Goal: Information Seeking & Learning: Learn about a topic

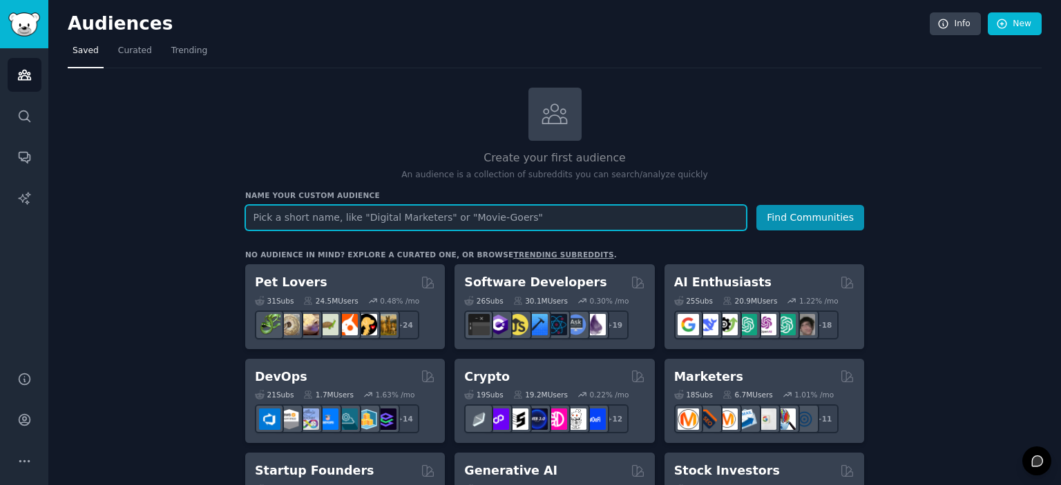
click at [391, 220] on input "text" at bounding box center [495, 218] width 501 height 26
paste input "Sleep problems"
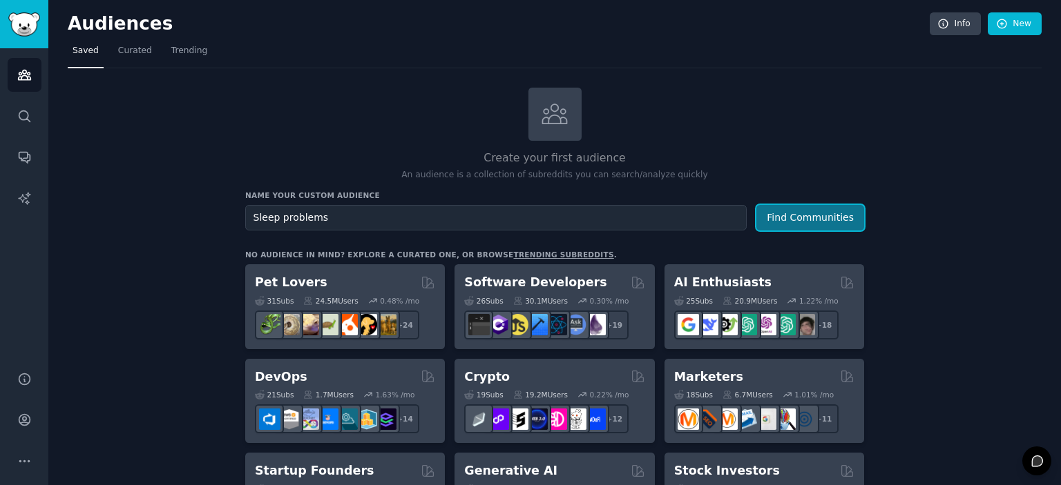
click at [800, 218] on button "Find Communities" at bounding box center [810, 218] width 108 height 26
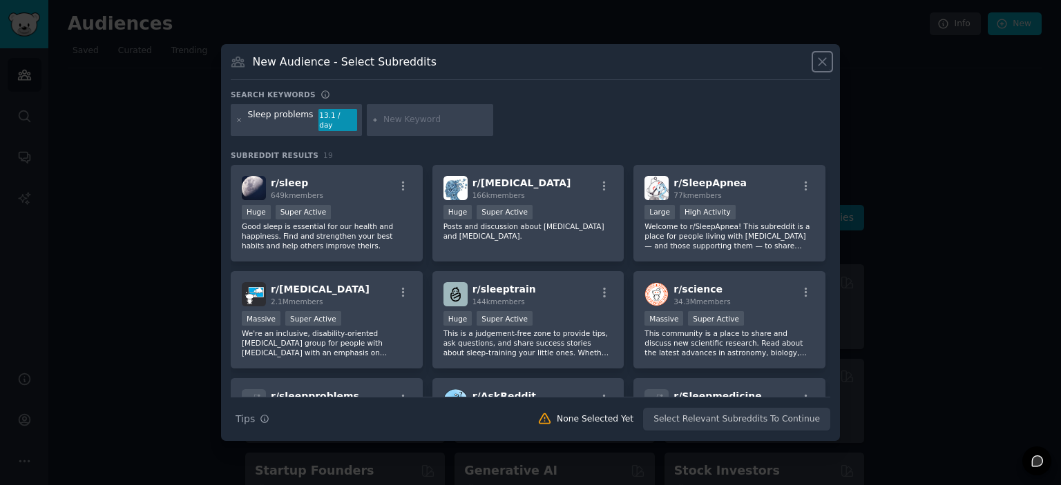
click at [823, 69] on icon at bounding box center [822, 62] width 14 height 14
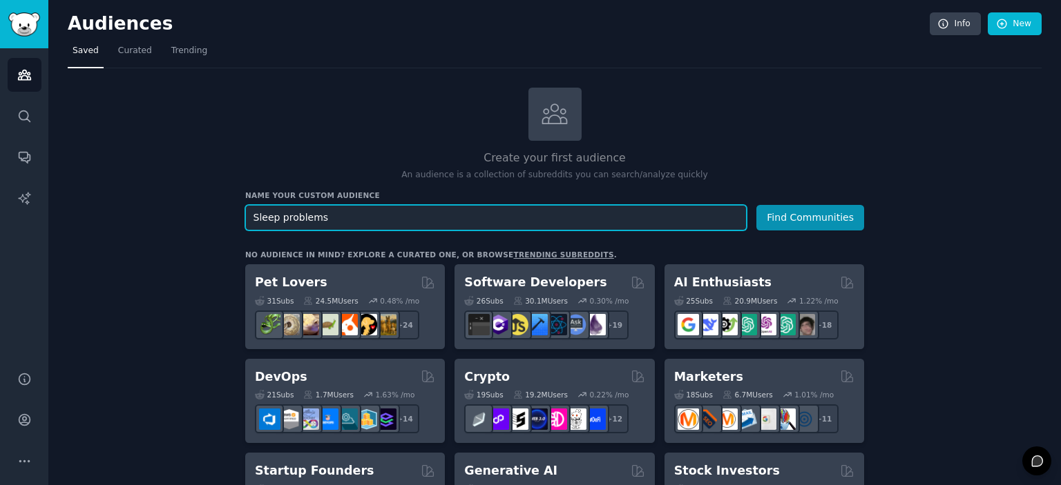
drag, startPoint x: 382, startPoint y: 218, endPoint x: 192, endPoint y: 214, distance: 190.6
click at [245, 214] on input "Sleep problems" at bounding box center [495, 218] width 501 height 26
type input "I"
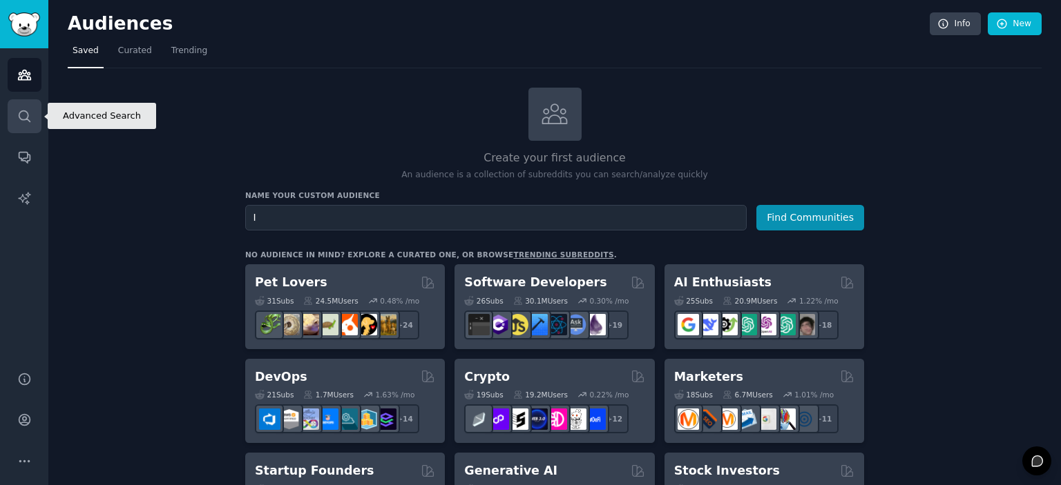
click at [23, 115] on icon "Sidebar" at bounding box center [24, 116] width 14 height 14
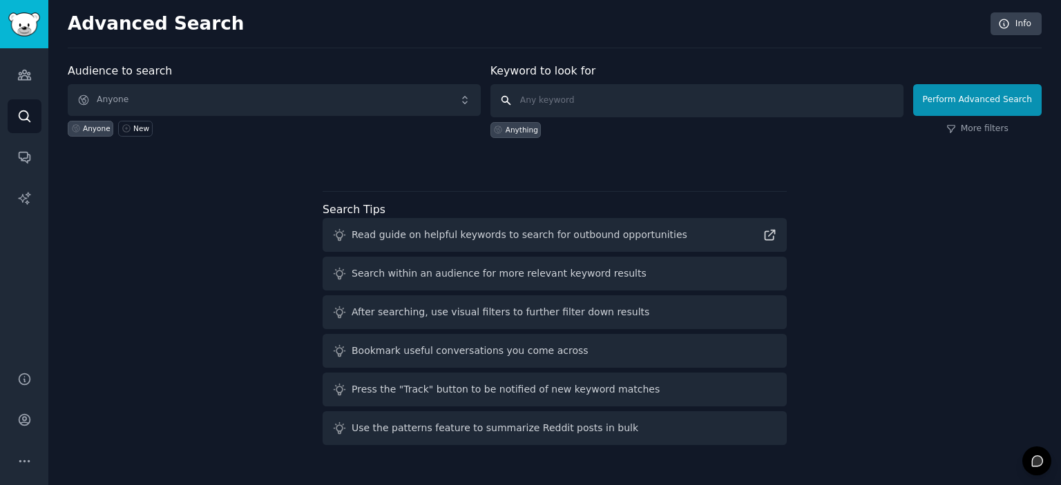
click at [581, 93] on input "text" at bounding box center [696, 100] width 413 height 33
paste input "Sleep problems"
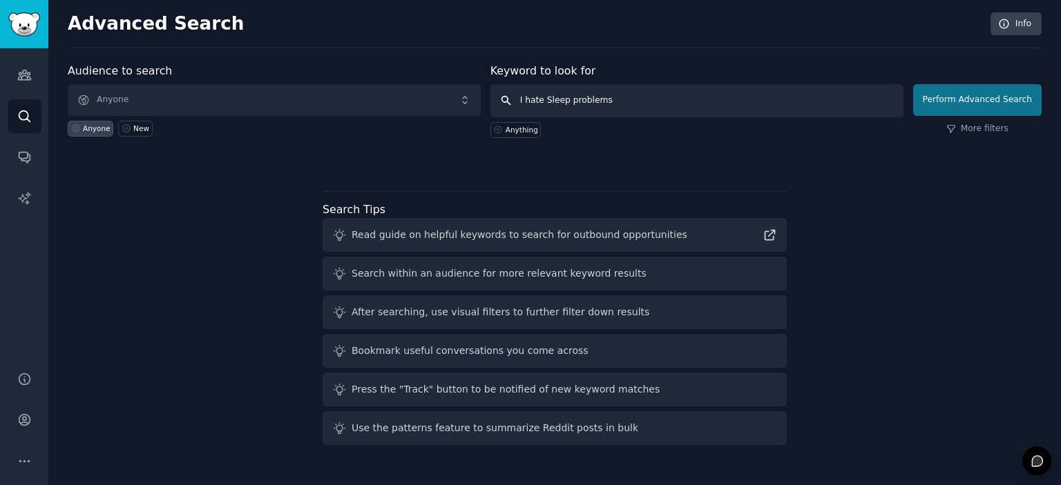
type input "I hate Sleep problems"
click at [976, 101] on button "Perform Advanced Search" at bounding box center [977, 100] width 128 height 32
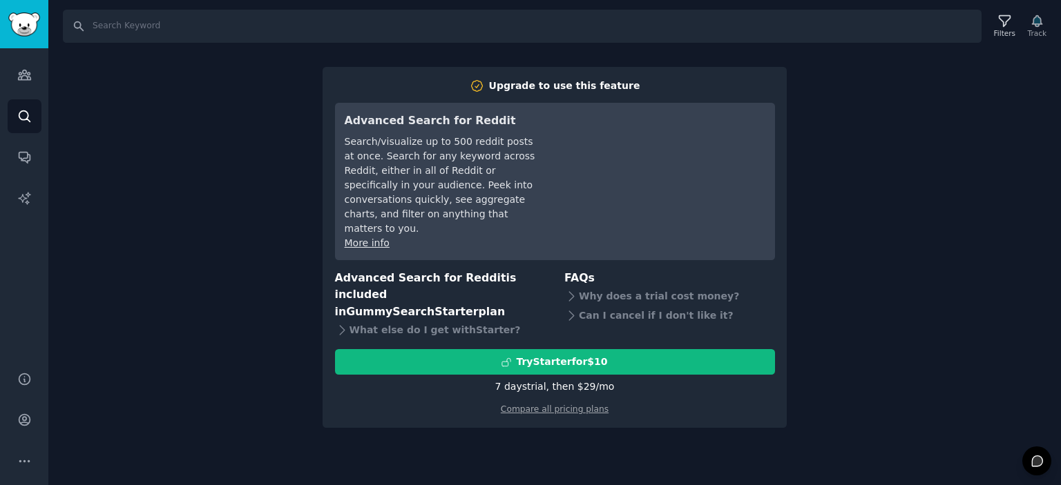
click at [817, 267] on div "Search Filters Track Upgrade to use this feature Advanced Search for Reddit Sea…" at bounding box center [554, 242] width 1012 height 485
click at [23, 113] on icon "Sidebar" at bounding box center [24, 116] width 14 height 14
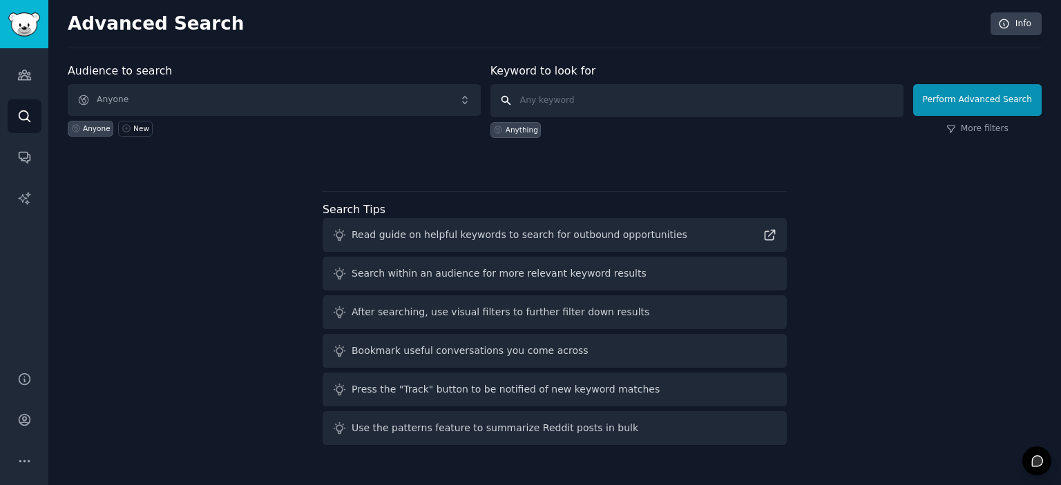
click at [585, 98] on input "text" at bounding box center [696, 100] width 413 height 33
type input "dog"
click at [1015, 102] on button "Perform Advanced Search" at bounding box center [977, 100] width 128 height 32
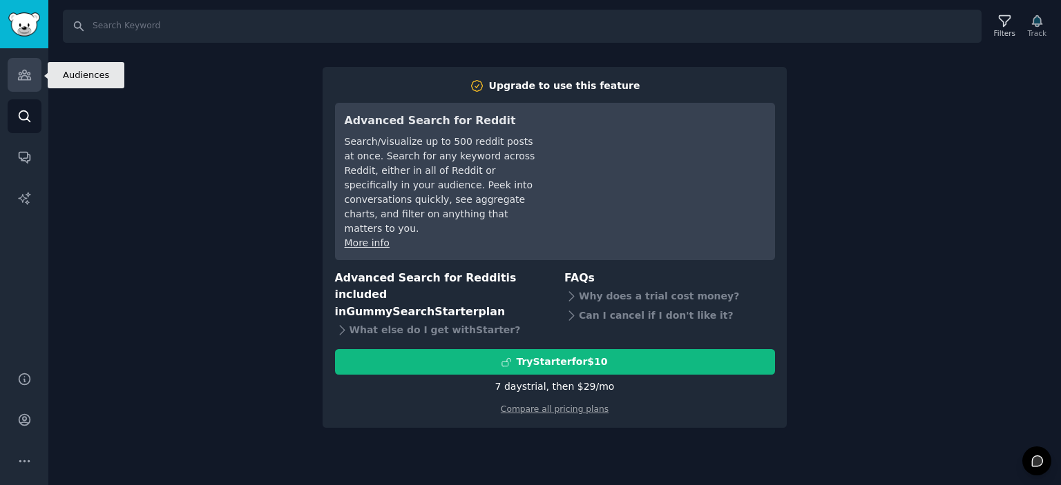
click at [19, 84] on link "Audiences" at bounding box center [25, 75] width 34 height 34
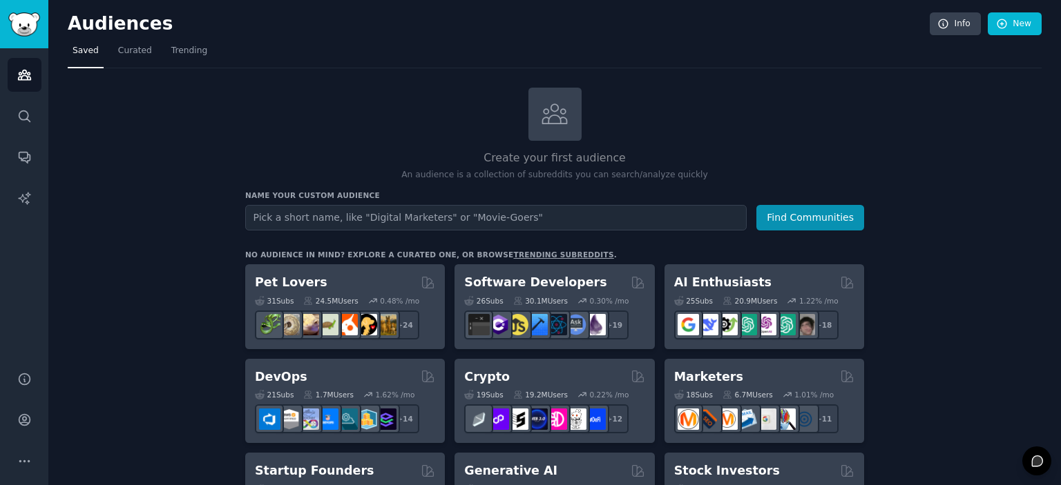
click at [341, 219] on input "text" at bounding box center [495, 218] width 501 height 26
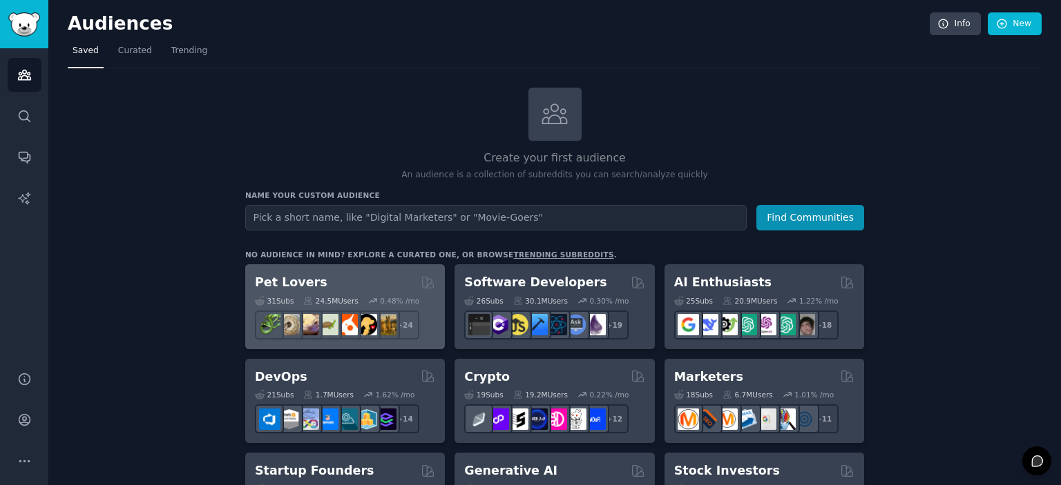
click at [294, 277] on h2 "Pet Lovers" at bounding box center [291, 282] width 72 height 17
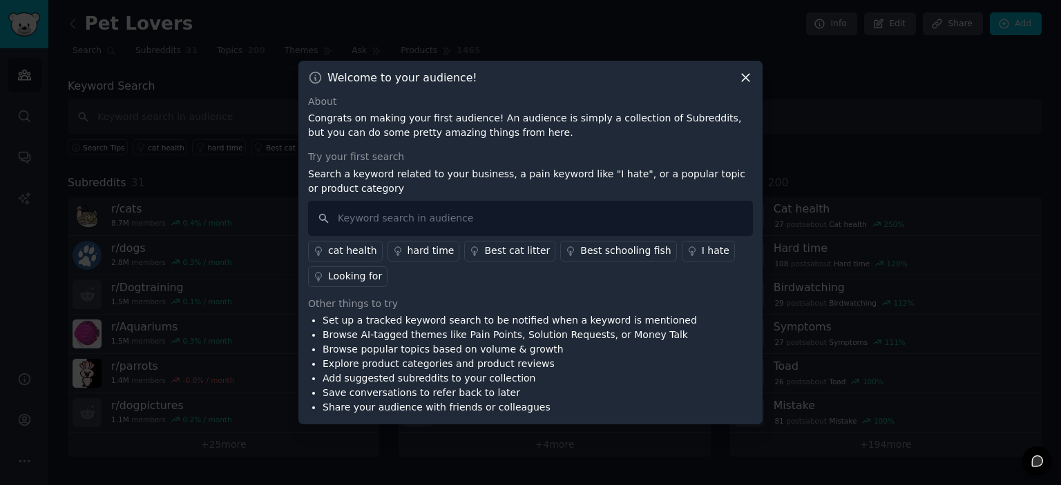
click at [701, 250] on div "I hate" at bounding box center [715, 251] width 28 height 14
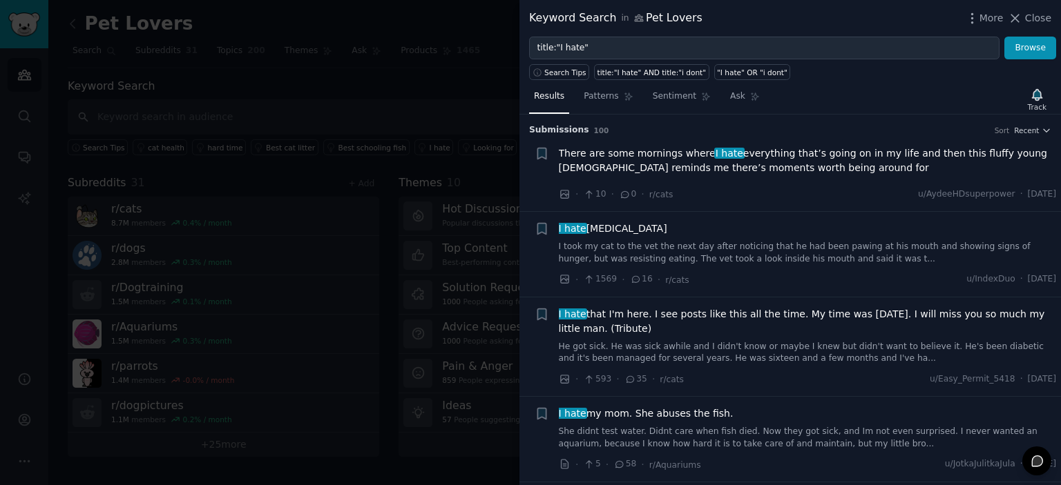
click at [389, 51] on div at bounding box center [530, 242] width 1061 height 485
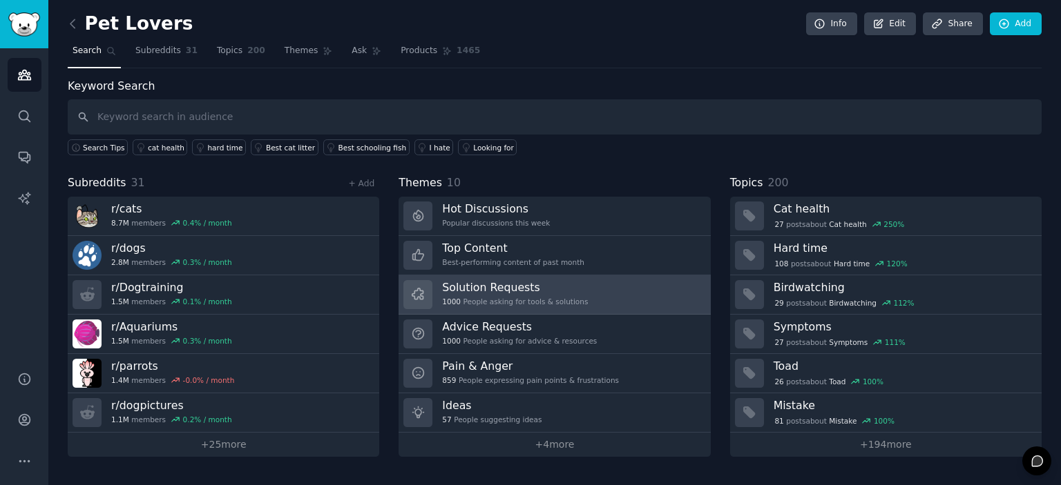
click at [570, 293] on h3 "Solution Requests" at bounding box center [515, 287] width 146 height 14
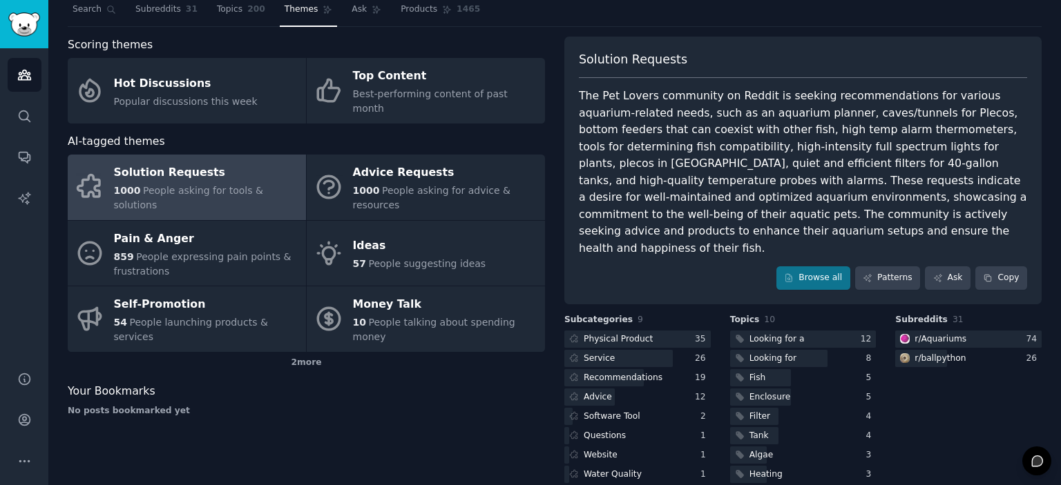
scroll to position [76, 0]
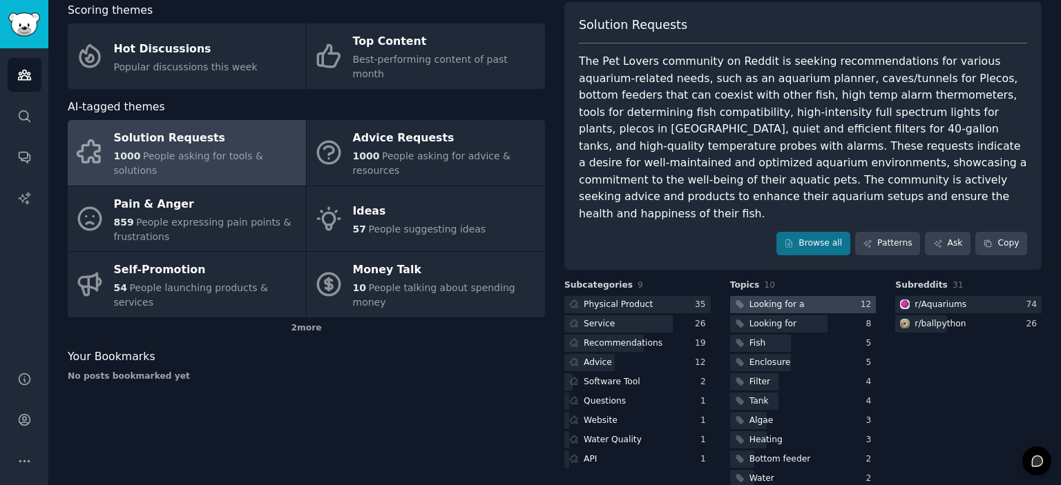
click at [806, 296] on div at bounding box center [803, 304] width 146 height 17
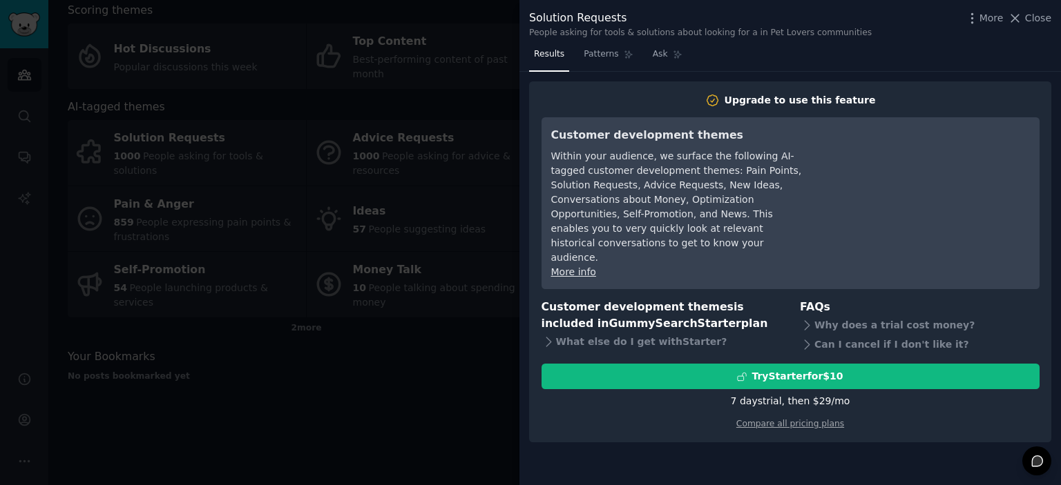
click at [300, 371] on div at bounding box center [530, 242] width 1061 height 485
